Goal: Information Seeking & Learning: Check status

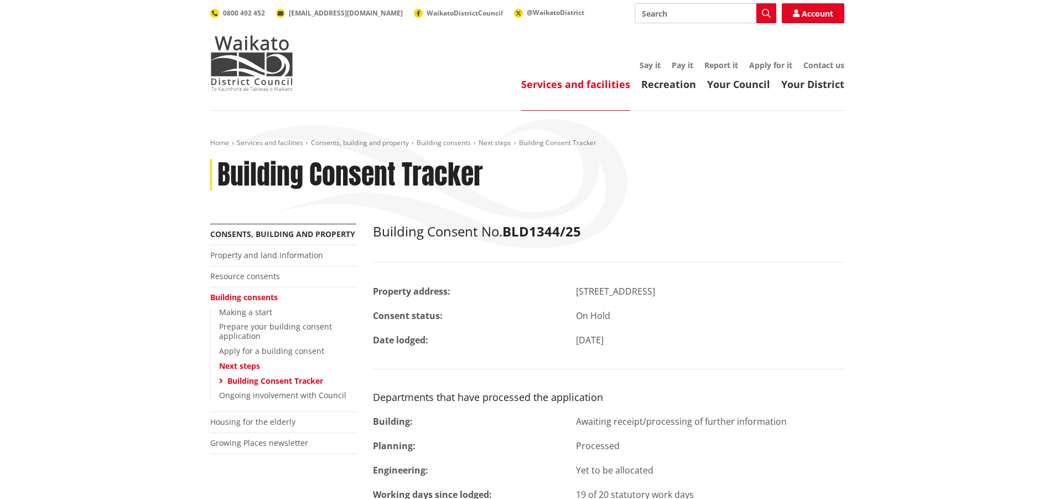
scroll to position [55, 0]
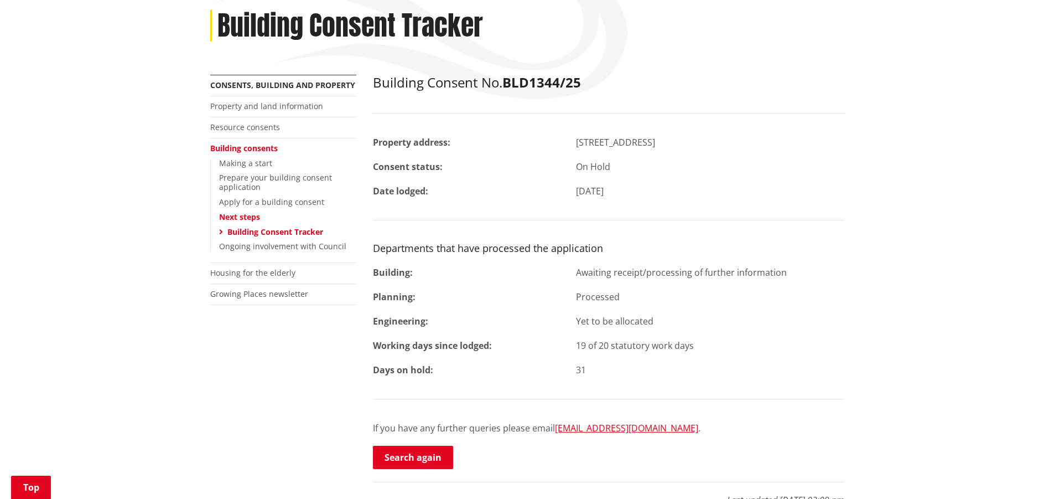
scroll to position [221, 0]
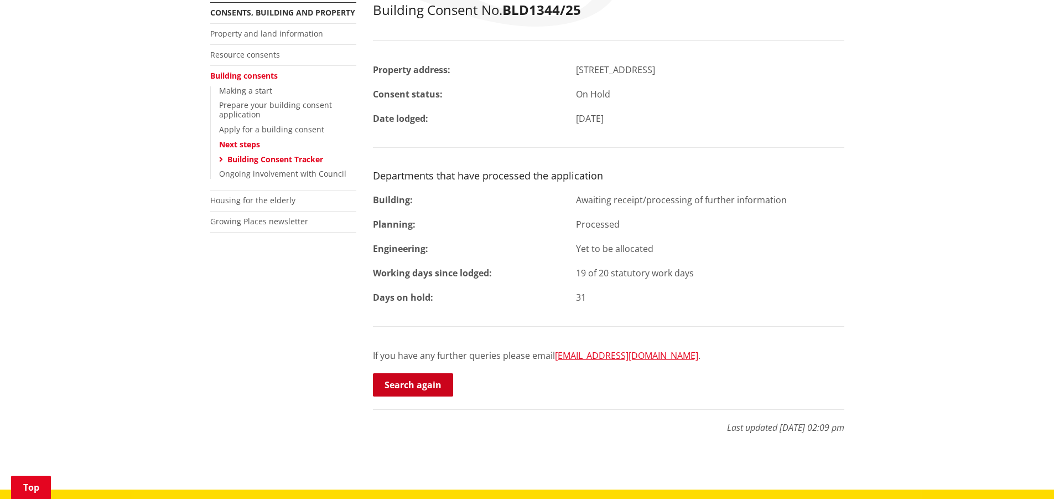
click at [423, 382] on link "Search again" at bounding box center [413, 384] width 80 height 23
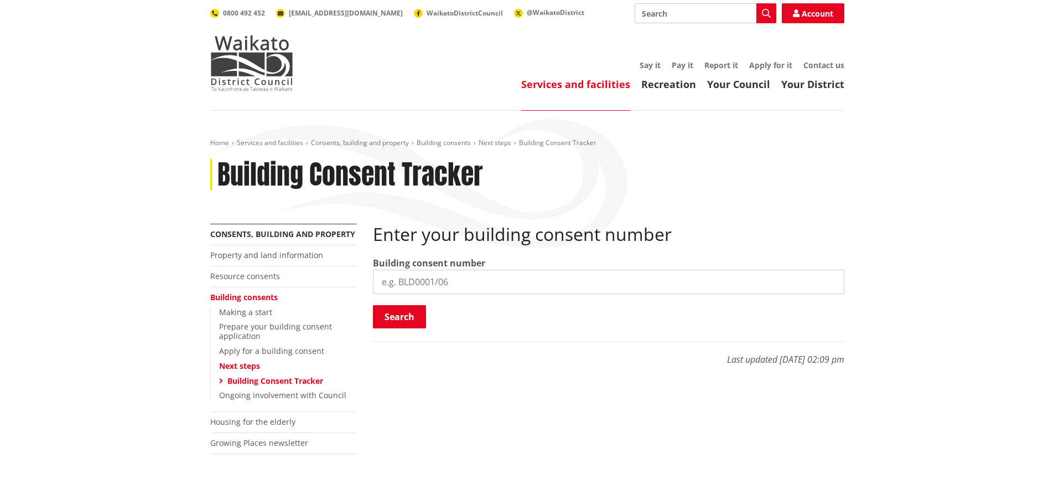
click at [411, 287] on input "search" at bounding box center [608, 281] width 471 height 24
type input "bld1344/25"
click at [395, 315] on button "Search" at bounding box center [399, 316] width 53 height 23
